Goal: Task Accomplishment & Management: Manage account settings

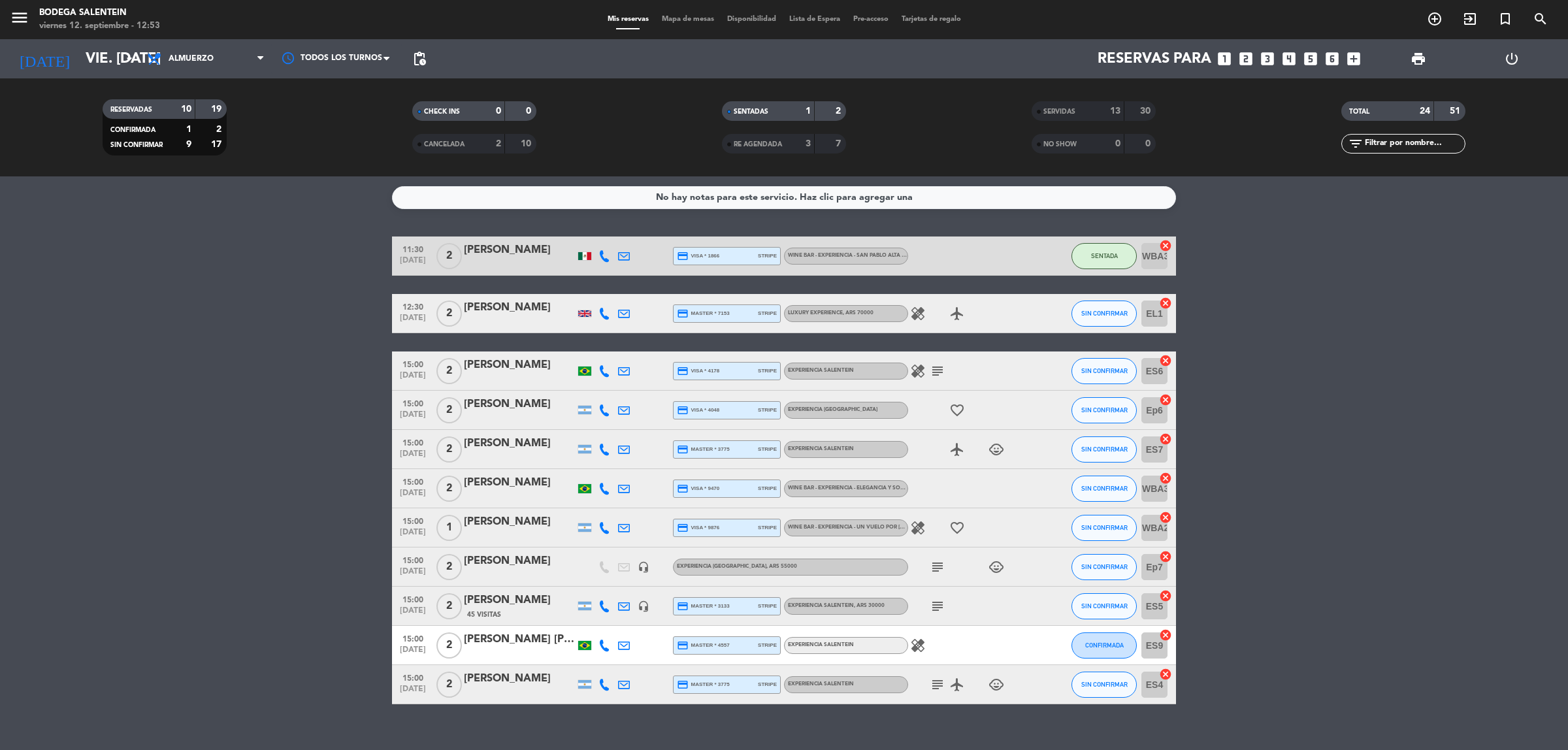
click at [1301, 305] on bookings-row "11:30 [DATE] 2 [PERSON_NAME] credit_card visa * 1866 stripe WINE BAR - EXPERIEN…" at bounding box center [784, 470] width 1568 height 468
click at [1495, 387] on bookings-row "11:30 [DATE] 2 [PERSON_NAME] credit_card visa * 1866 stripe WINE BAR - EXPERIEN…" at bounding box center [784, 470] width 1568 height 468
click at [534, 258] on div "[PERSON_NAME]" at bounding box center [519, 250] width 111 height 17
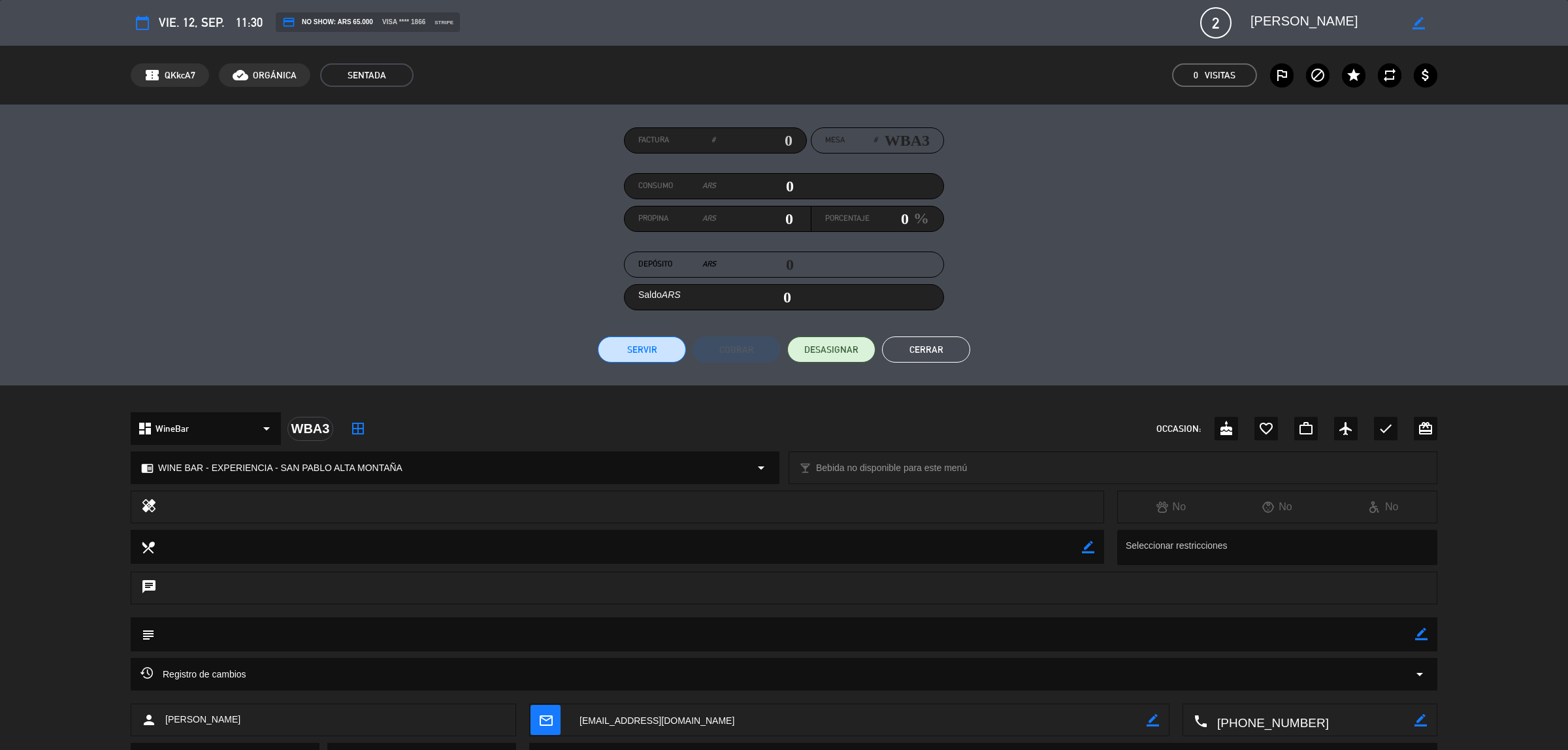
click at [788, 185] on input "0" at bounding box center [754, 186] width 78 height 19
type input "10"
type input "130"
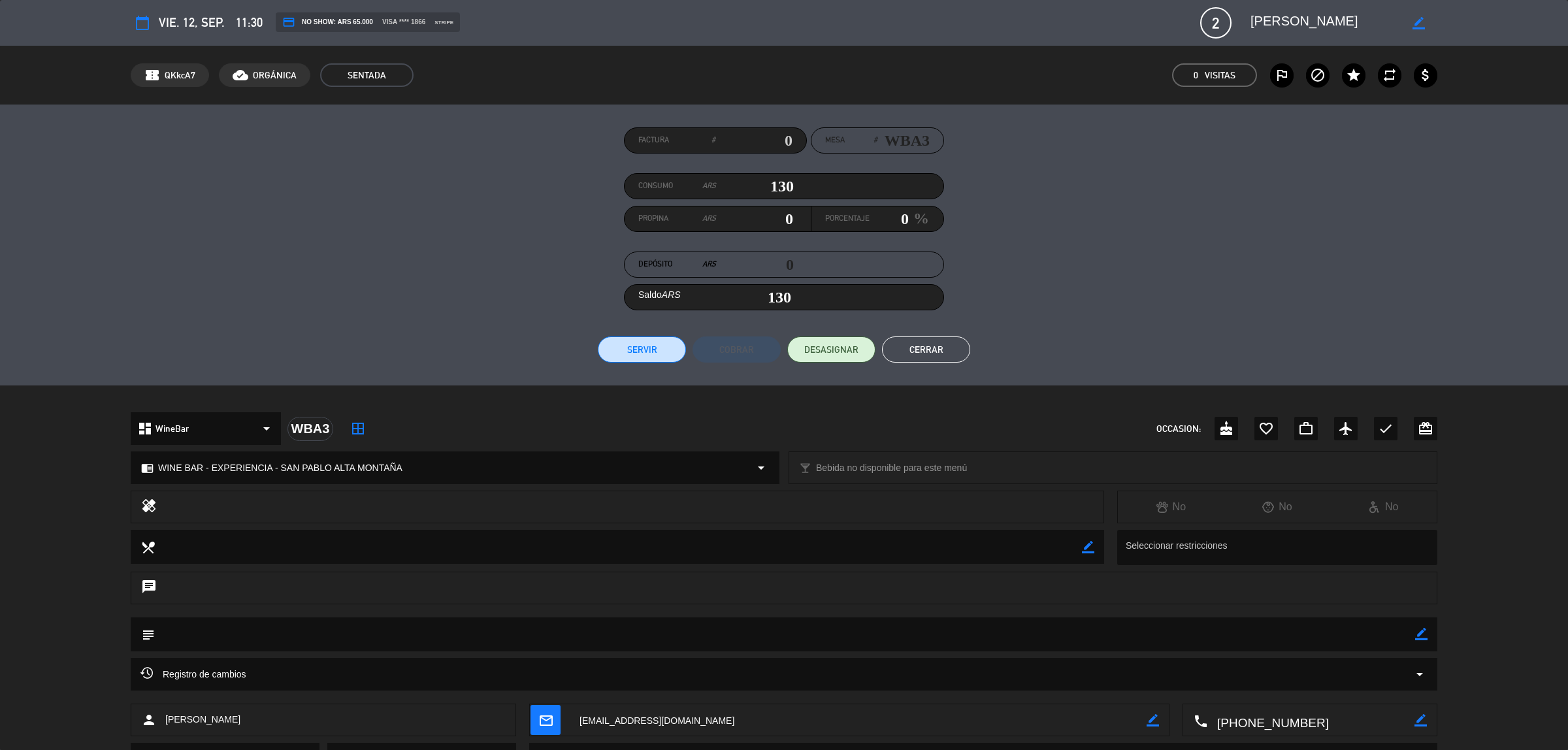
type input "1300"
type input "1,300"
type input "13000"
type input "13,000"
type input "130000"
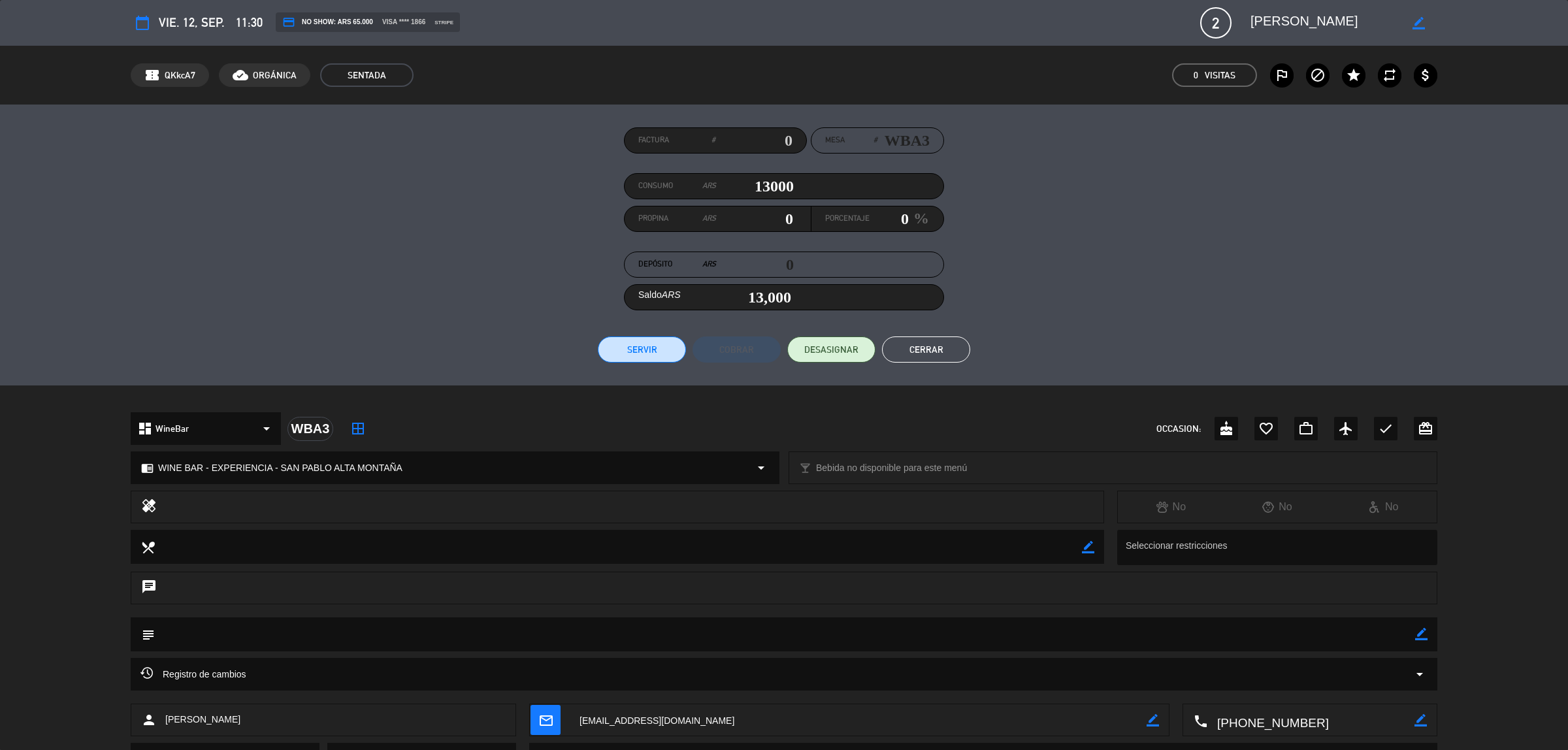
type input "130,000"
type input "130000"
click at [638, 354] on button "Servir" at bounding box center [642, 349] width 88 height 26
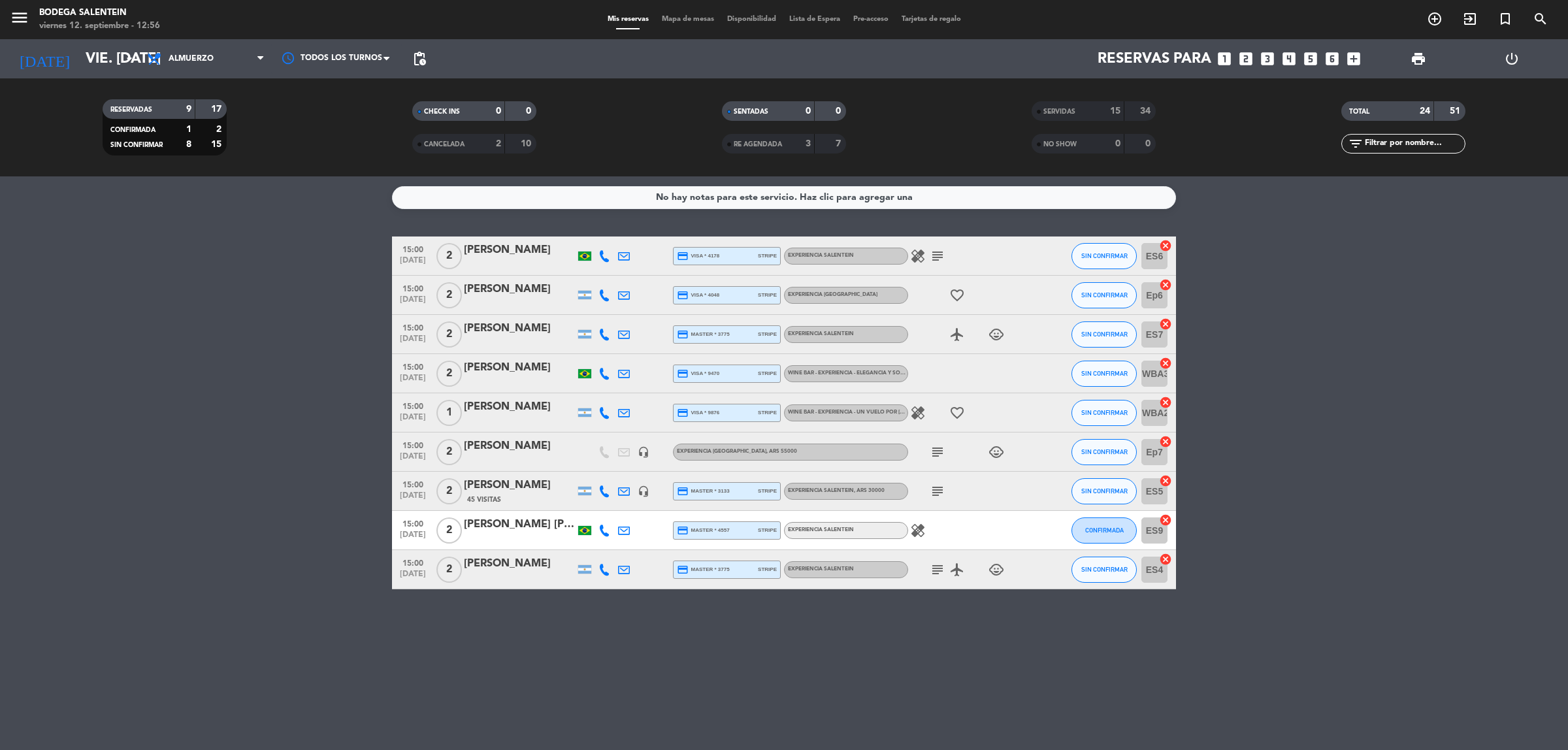
click at [1290, 299] on bookings-row "15:00 [DATE] 2 [PERSON_NAME] credit_card visa * 4178 stripe Experiencia Salente…" at bounding box center [784, 413] width 1568 height 353
